Goal: Task Accomplishment & Management: Use online tool/utility

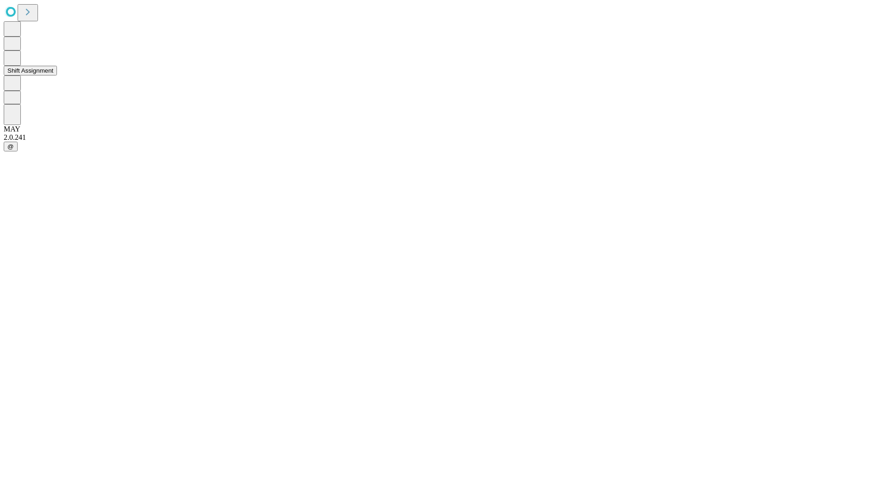
click at [57, 75] on button "Shift Assignment" at bounding box center [30, 71] width 53 height 10
